Goal: Obtain resource: Obtain resource

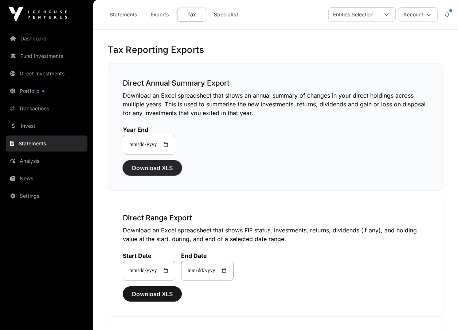
click at [156, 167] on span "Download XLS" at bounding box center [152, 167] width 41 height 9
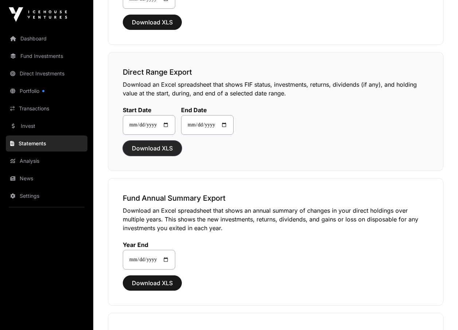
click at [146, 151] on span "Download XLS" at bounding box center [152, 148] width 41 height 9
click at [150, 283] on span "Download XLS" at bounding box center [152, 283] width 41 height 9
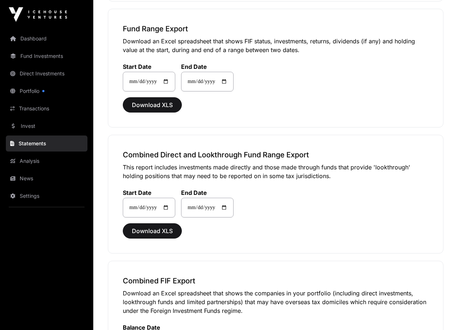
scroll to position [451, 0]
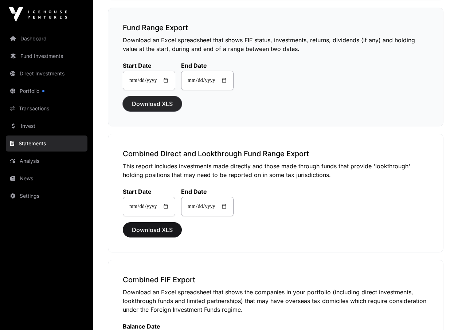
click at [149, 103] on span "Download XLS" at bounding box center [152, 103] width 41 height 9
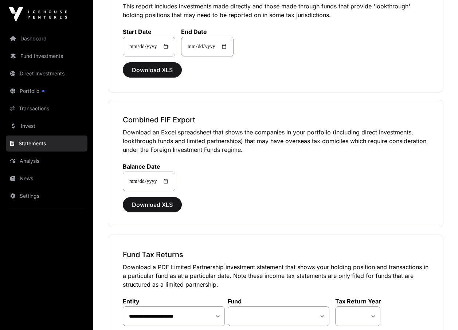
scroll to position [614, 0]
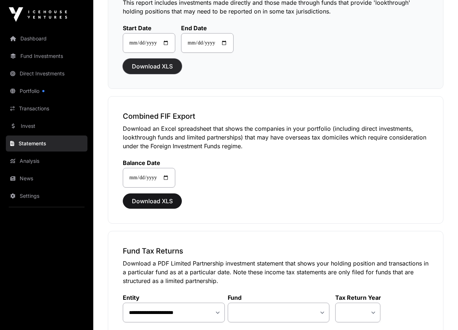
click at [164, 66] on span "Download XLS" at bounding box center [152, 66] width 41 height 9
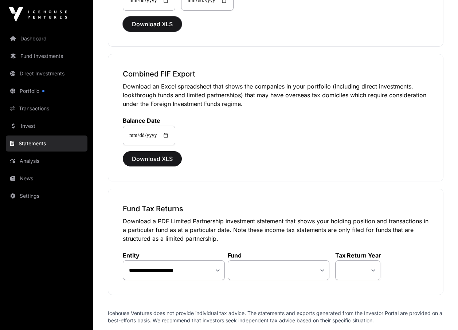
scroll to position [712, 0]
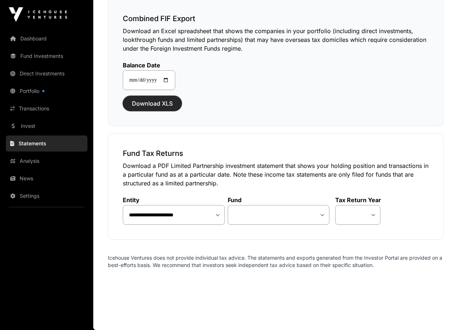
click at [152, 107] on span "Download XLS" at bounding box center [152, 103] width 41 height 9
click at [433, 227] on div "**********" at bounding box center [275, 186] width 335 height 106
click at [378, 219] on select at bounding box center [357, 215] width 45 height 20
click at [378, 217] on select at bounding box center [357, 215] width 45 height 20
click at [320, 217] on select "**********" at bounding box center [279, 215] width 102 height 20
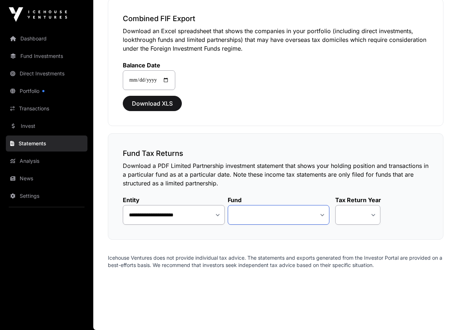
select select "**"
click at [228, 205] on select "**********" at bounding box center [279, 215] width 102 height 20
click at [376, 217] on select "**** **** ****" at bounding box center [357, 215] width 45 height 20
select select "*"
click at [335, 205] on select "**** **** ****" at bounding box center [357, 215] width 45 height 20
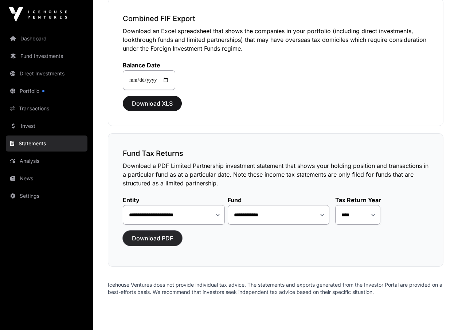
click at [160, 242] on span "Download PDF" at bounding box center [152, 238] width 41 height 9
click at [275, 246] on div "**********" at bounding box center [275, 199] width 335 height 133
click at [284, 217] on select "**********" at bounding box center [279, 215] width 102 height 20
select select "**"
click at [228, 205] on select "**********" at bounding box center [279, 215] width 102 height 20
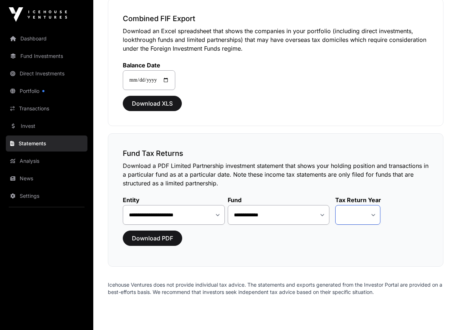
click at [375, 217] on select "**** ****" at bounding box center [357, 215] width 45 height 20
select select "*"
click at [335, 205] on select "**** ****" at bounding box center [357, 215] width 45 height 20
click at [163, 238] on span "Download PDF" at bounding box center [152, 238] width 41 height 9
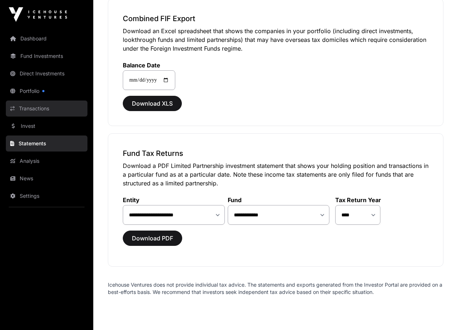
click at [26, 111] on link "Transactions" at bounding box center [47, 109] width 82 height 16
click at [35, 110] on link "Transactions" at bounding box center [47, 109] width 82 height 16
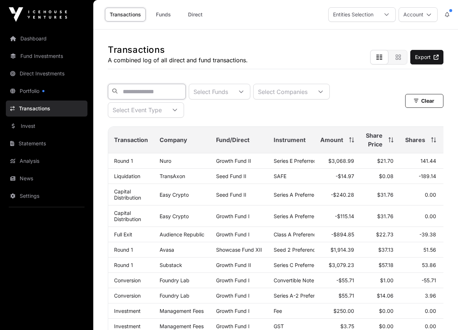
click at [181, 96] on input "text" at bounding box center [147, 92] width 78 height 16
click at [151, 94] on input "text" at bounding box center [147, 92] width 78 height 16
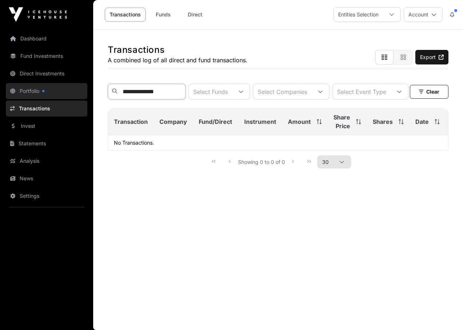
drag, startPoint x: 166, startPoint y: 95, endPoint x: 80, endPoint y: 85, distance: 87.2
click at [80, 85] on div "**********" at bounding box center [231, 165] width 463 height 330
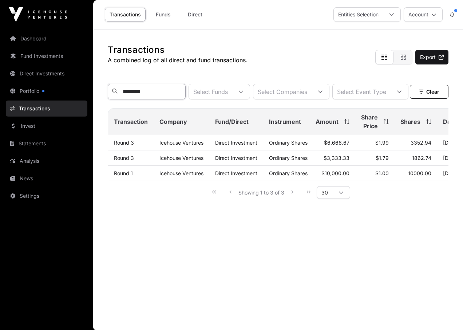
type input "********"
click at [190, 146] on link "Icehouse Ventures" at bounding box center [181, 142] width 44 height 6
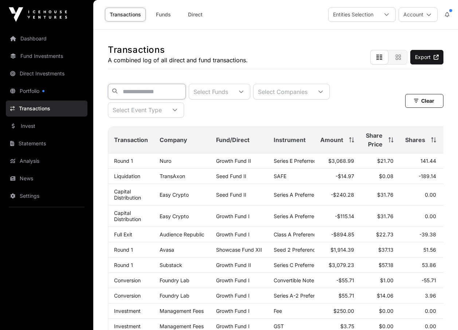
click at [180, 95] on input "text" at bounding box center [147, 92] width 78 height 16
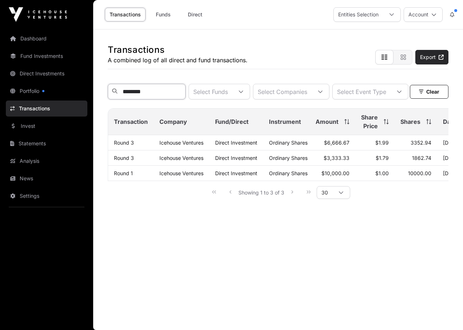
type input "********"
click at [435, 60] on link "Export" at bounding box center [431, 57] width 33 height 15
click at [161, 277] on main "Transactions A combined log of all direct and fund transactions. Export *******…" at bounding box center [278, 179] width 370 height 300
click at [162, 14] on link "Funds" at bounding box center [163, 15] width 29 height 14
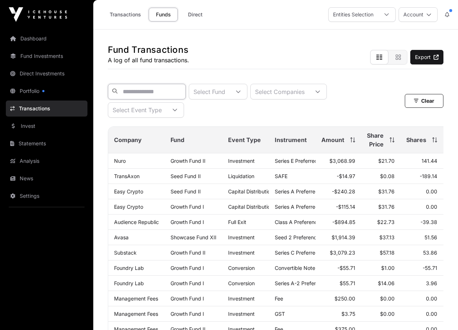
click at [158, 97] on input "text" at bounding box center [147, 92] width 78 height 16
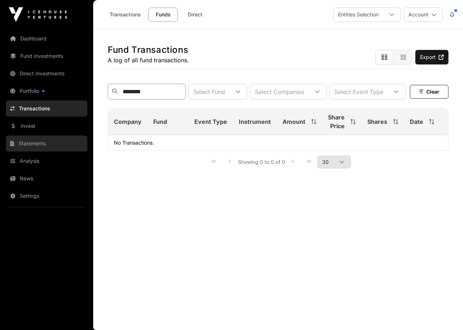
type input "********"
click at [38, 143] on link "Statements" at bounding box center [47, 143] width 82 height 16
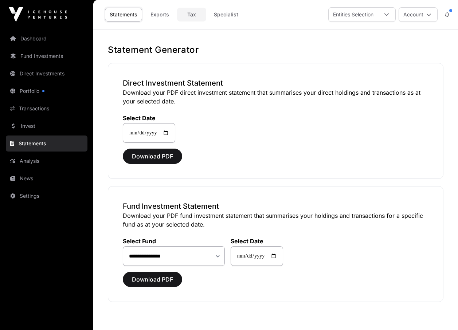
click at [194, 16] on link "Tax" at bounding box center [191, 15] width 29 height 14
select select
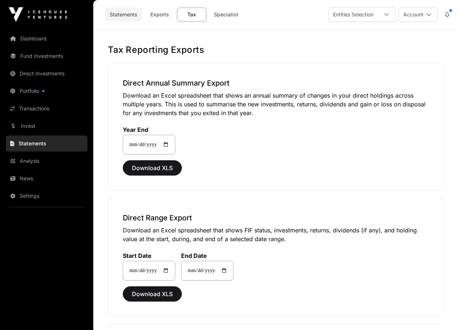
click at [127, 15] on link "Statements" at bounding box center [123, 15] width 37 height 14
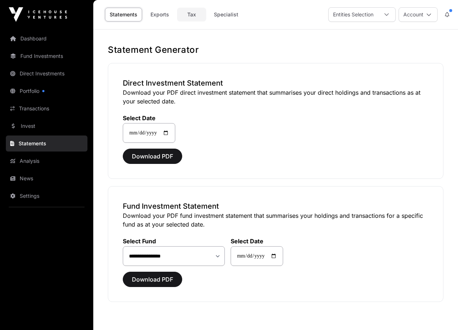
click at [187, 12] on link "Tax" at bounding box center [191, 15] width 29 height 14
select select
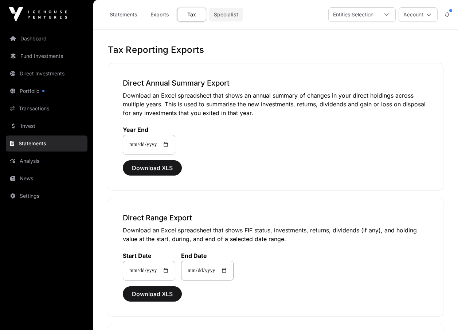
click at [221, 14] on link "Specialist" at bounding box center [226, 15] width 34 height 14
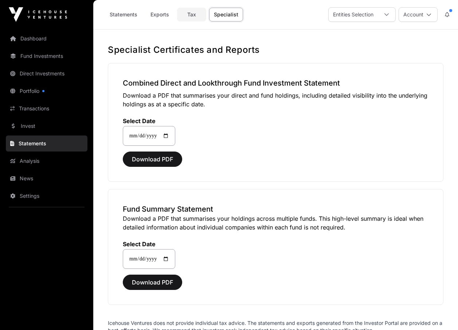
click at [188, 15] on link "Tax" at bounding box center [191, 15] width 29 height 14
select select
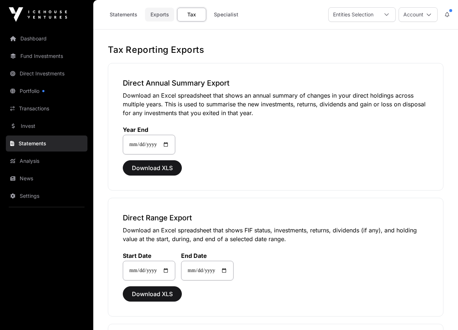
click at [154, 15] on link "Exports" at bounding box center [159, 15] width 29 height 14
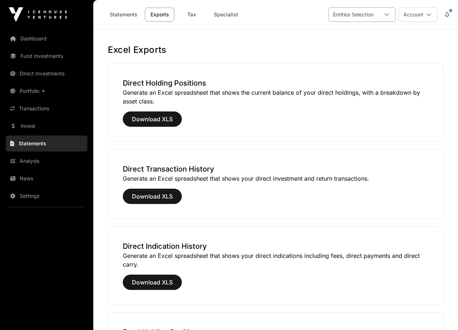
click at [384, 16] on icon at bounding box center [386, 14] width 5 height 5
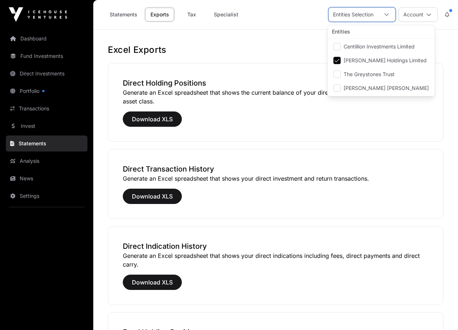
scroll to position [8, 5]
click at [430, 48] on h1 "Excel Exports" at bounding box center [275, 50] width 335 height 12
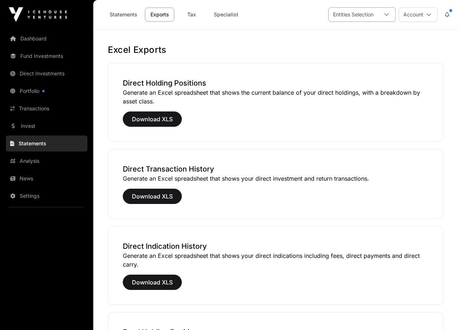
click at [384, 18] on div at bounding box center [386, 15] width 17 height 14
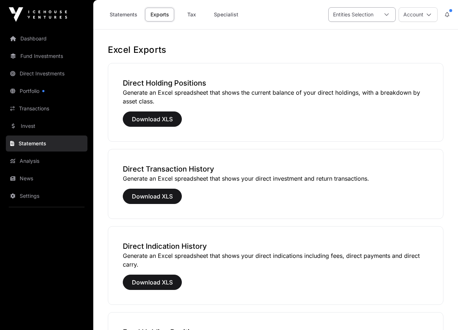
click at [390, 15] on div at bounding box center [386, 15] width 17 height 14
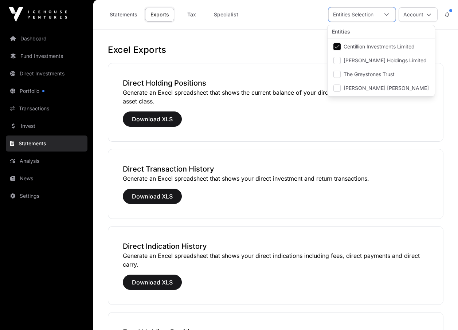
click at [253, 50] on h1 "Excel Exports" at bounding box center [275, 50] width 335 height 12
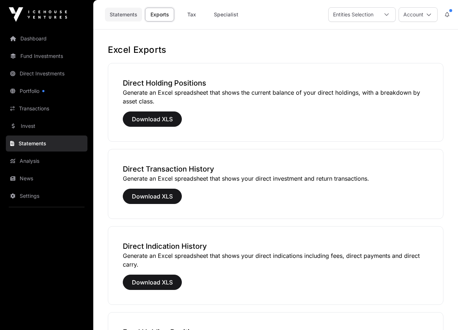
click at [131, 13] on link "Statements" at bounding box center [123, 15] width 37 height 14
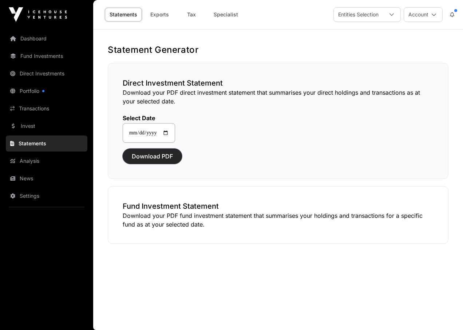
click at [149, 158] on span "Download PDF" at bounding box center [152, 156] width 41 height 9
click at [444, 48] on h1 "Statement Generator" at bounding box center [278, 50] width 341 height 12
click at [161, 14] on link "Exports" at bounding box center [159, 15] width 29 height 14
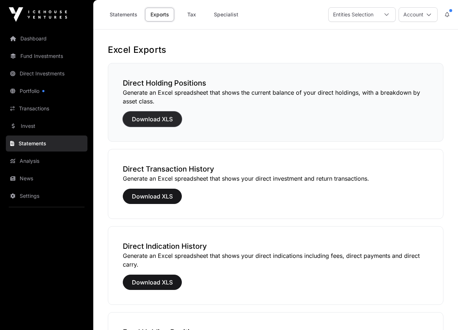
click at [152, 117] on span "Download XLS" at bounding box center [152, 119] width 41 height 9
click at [154, 196] on span "Download XLS" at bounding box center [152, 196] width 41 height 9
click at [157, 281] on span "Download XLS" at bounding box center [152, 282] width 41 height 9
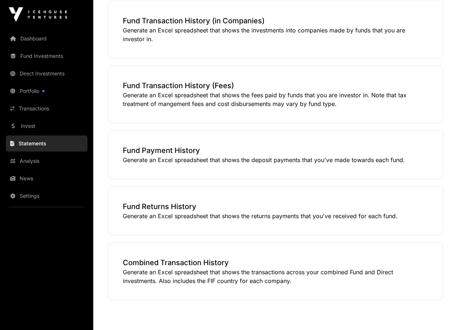
scroll to position [337, 0]
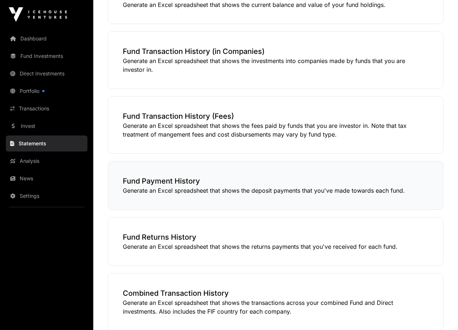
click at [177, 181] on h3 "Fund Payment History" at bounding box center [276, 181] width 306 height 10
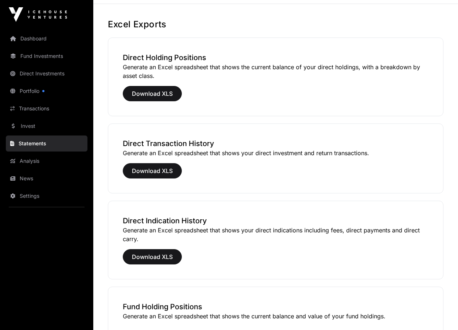
scroll to position [0, 0]
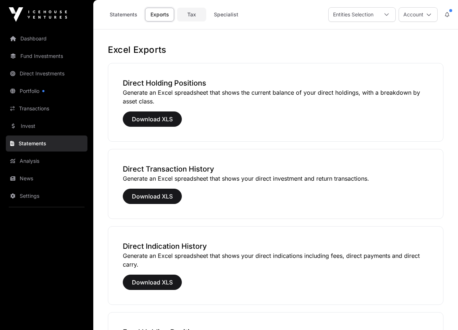
click at [194, 16] on link "Tax" at bounding box center [191, 15] width 29 height 14
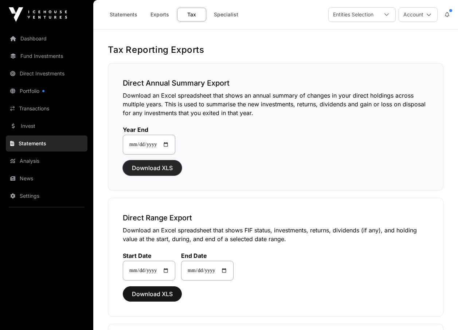
click at [147, 170] on span "Download XLS" at bounding box center [152, 167] width 41 height 9
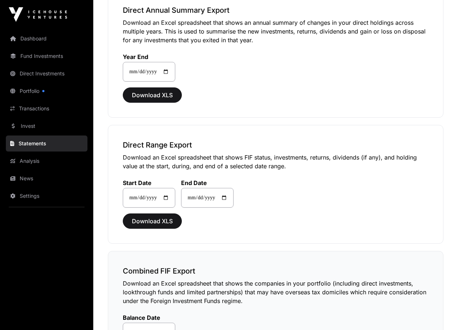
scroll to position [109, 0]
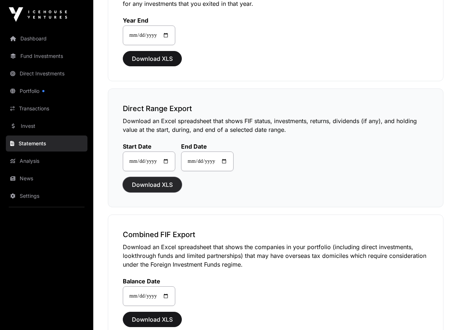
click at [156, 186] on span "Download XLS" at bounding box center [152, 184] width 41 height 9
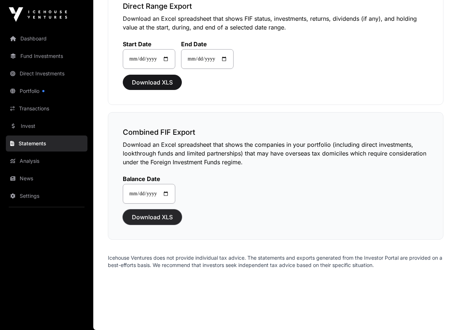
click at [152, 217] on span "Download XLS" at bounding box center [152, 217] width 41 height 9
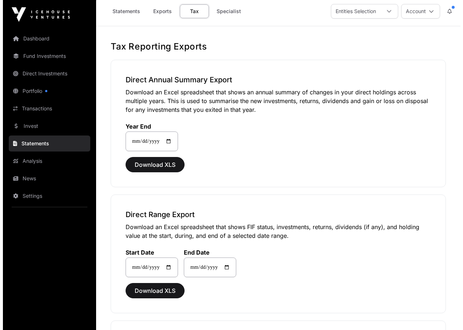
scroll to position [0, 0]
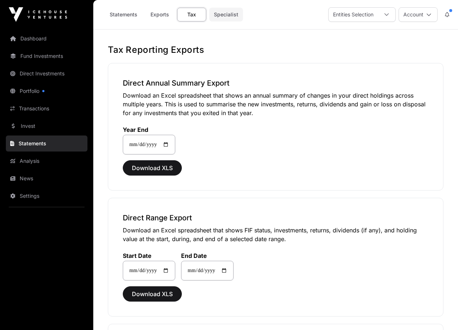
click at [228, 16] on link "Specialist" at bounding box center [226, 15] width 34 height 14
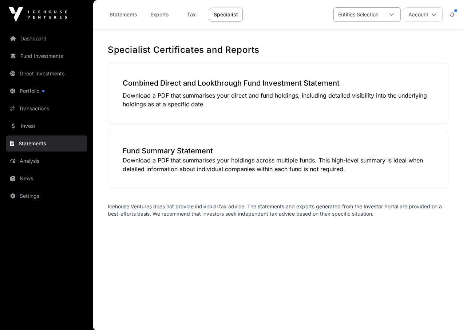
click at [394, 13] on icon at bounding box center [391, 14] width 5 height 5
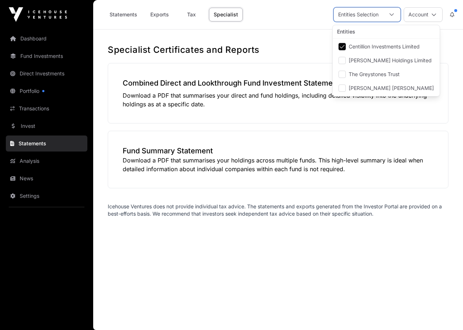
scroll to position [8, 5]
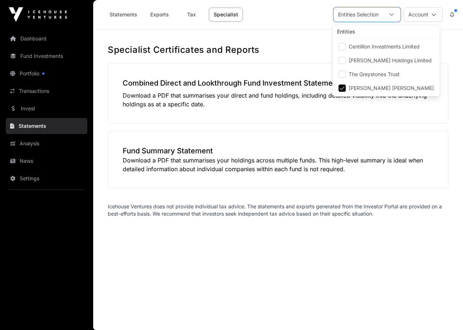
click at [301, 47] on h1 "Specialist Certificates and Reports" at bounding box center [278, 50] width 341 height 12
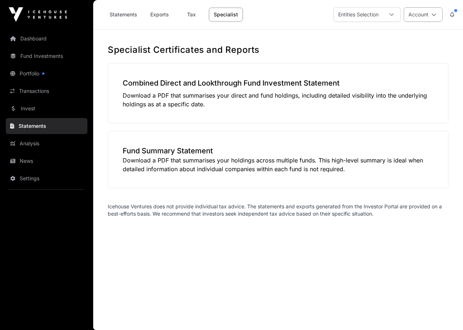
click at [422, 14] on button "Account" at bounding box center [423, 14] width 39 height 15
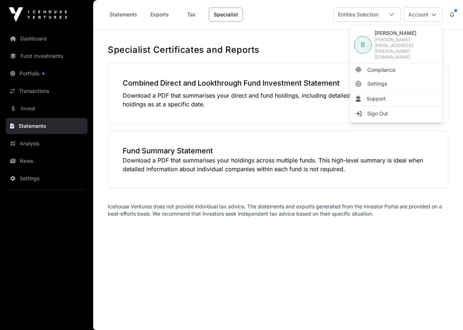
click at [288, 34] on main "Specialist Certificates and Reports Combined Direct and Lookthrough Fund Invest…" at bounding box center [278, 179] width 370 height 300
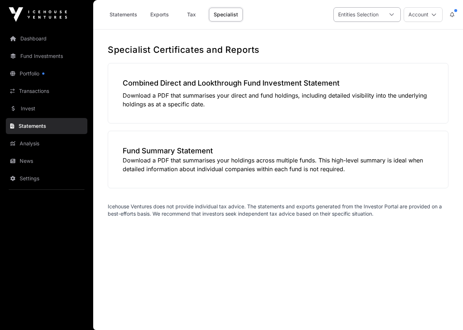
click at [355, 16] on div "Entities Selection" at bounding box center [358, 15] width 49 height 14
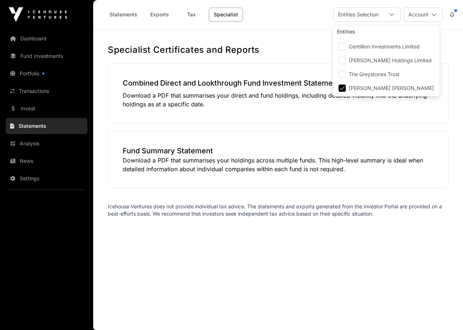
click at [307, 58] on div "Specialist Certificates and Reports Combined Direct and Lookthrough Fund Invest…" at bounding box center [278, 135] width 370 height 182
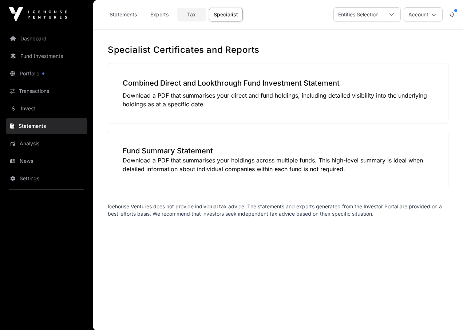
click at [188, 16] on link "Tax" at bounding box center [191, 15] width 29 height 14
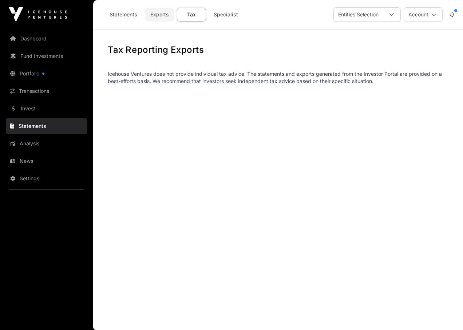
click at [151, 15] on link "Exports" at bounding box center [159, 15] width 29 height 14
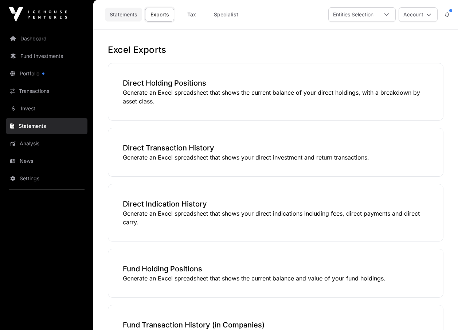
click at [126, 15] on link "Statements" at bounding box center [123, 15] width 37 height 14
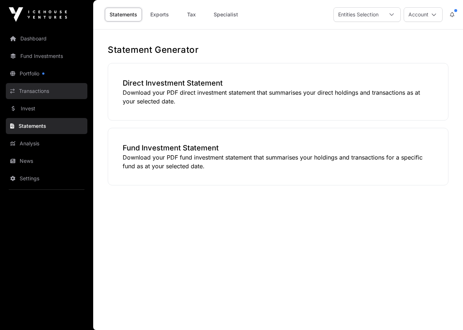
click at [28, 90] on link "Transactions" at bounding box center [47, 91] width 82 height 16
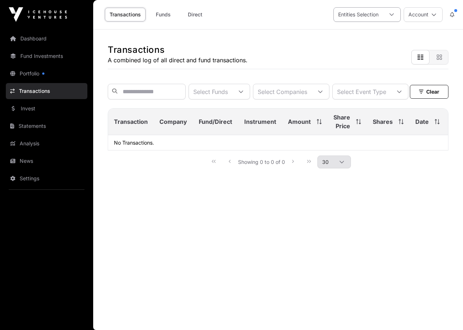
click at [395, 14] on div at bounding box center [391, 15] width 17 height 14
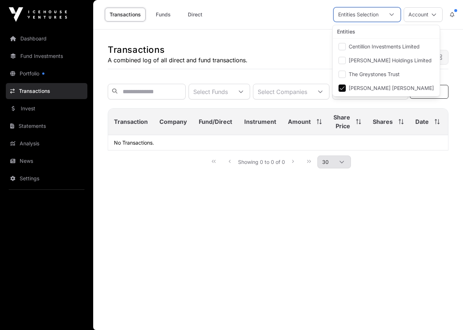
scroll to position [8, 5]
click at [284, 53] on div "Transactions A combined log of all direct and fund transactions." at bounding box center [278, 49] width 341 height 40
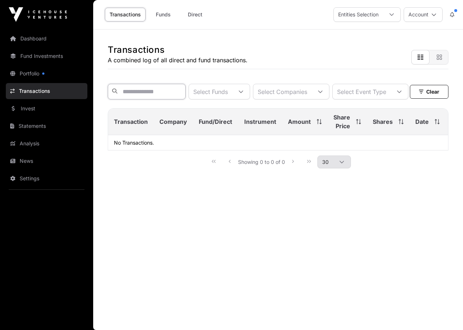
click at [169, 99] on input "text" at bounding box center [147, 92] width 78 height 16
click at [397, 17] on div at bounding box center [391, 15] width 17 height 14
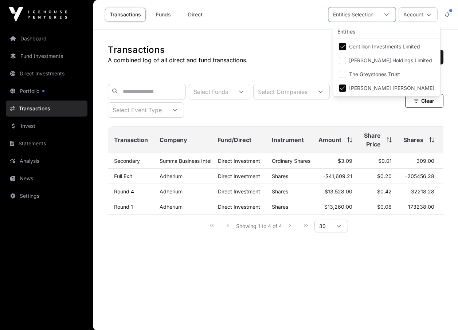
click at [255, 48] on div "Transactions A combined log of all direct and fund transactions. Export" at bounding box center [275, 49] width 335 height 40
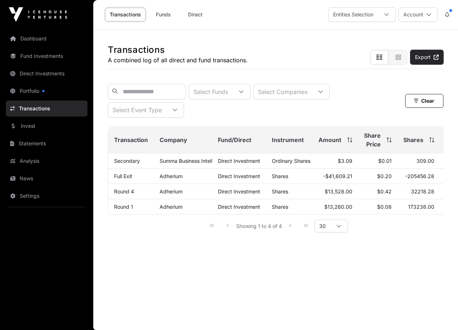
click at [426, 61] on link "Export" at bounding box center [426, 57] width 33 height 15
click at [43, 54] on link "Fund Investments" at bounding box center [47, 56] width 82 height 16
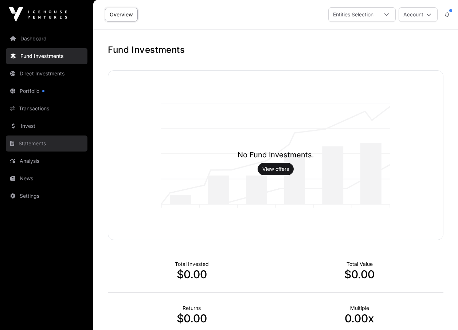
click at [36, 144] on link "Statements" at bounding box center [47, 143] width 82 height 16
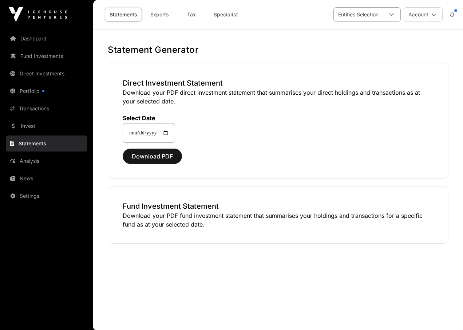
click at [374, 19] on div "Entities Selection" at bounding box center [358, 15] width 49 height 14
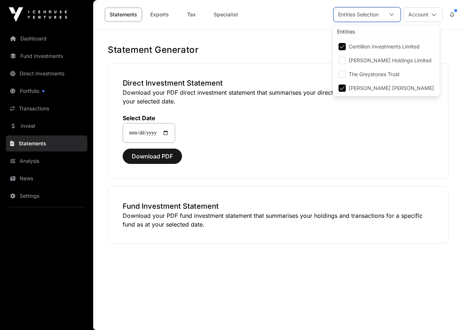
scroll to position [8, 5]
